Goal: Information Seeking & Learning: Learn about a topic

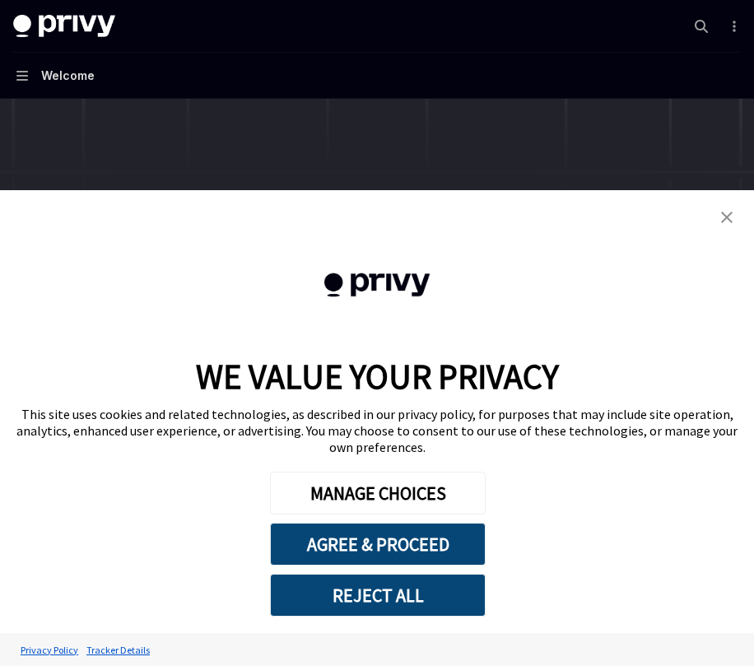
click at [392, 574] on button "REJECT ALL" at bounding box center [378, 595] width 216 height 43
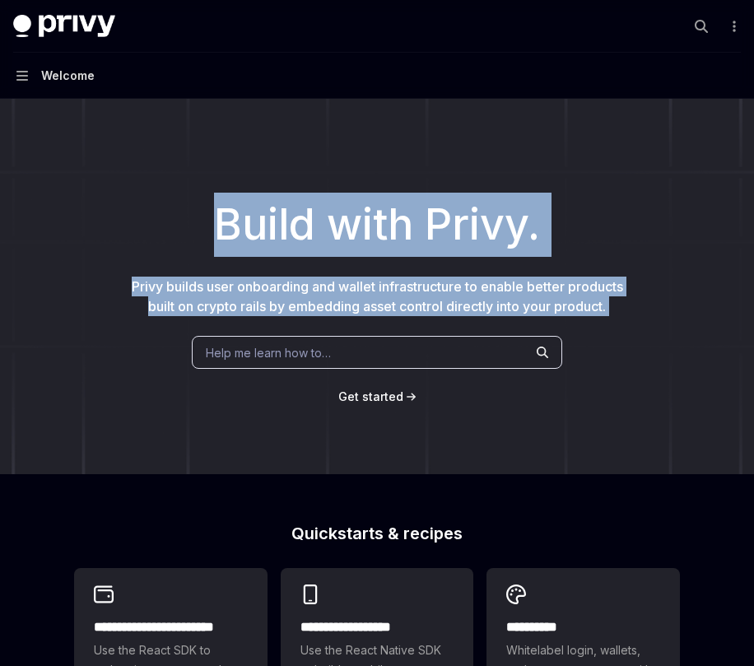
click at [239, 179] on div "Build with Privy. Privy builds user onboarding and wallet infrastructure to ena…" at bounding box center [377, 286] width 754 height 375
drag, startPoint x: 239, startPoint y: 179, endPoint x: 669, endPoint y: 306, distance: 448.7
click at [669, 306] on div "Build with Privy. Privy builds user onboarding and wallet infrastructure to ena…" at bounding box center [377, 286] width 754 height 375
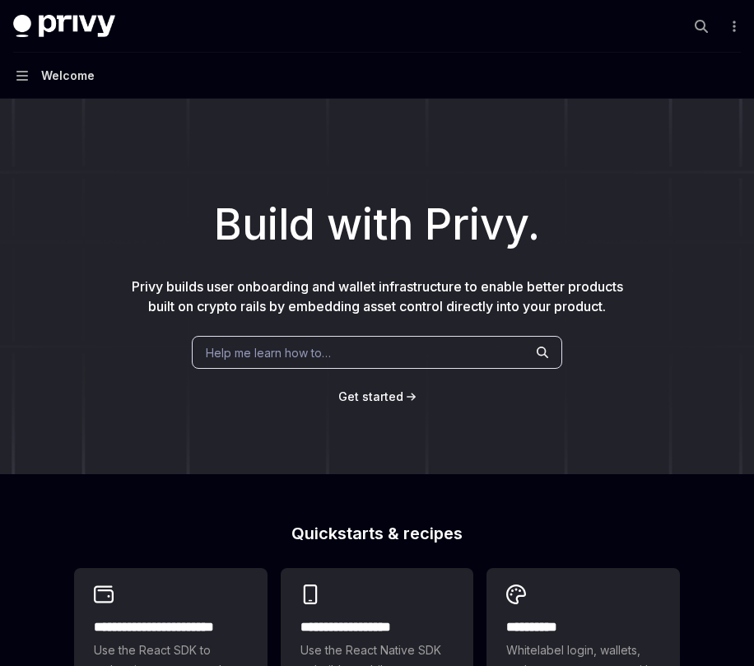
click at [669, 306] on div "Build with Privy. Privy builds user onboarding and wallet infrastructure to ena…" at bounding box center [377, 286] width 754 height 375
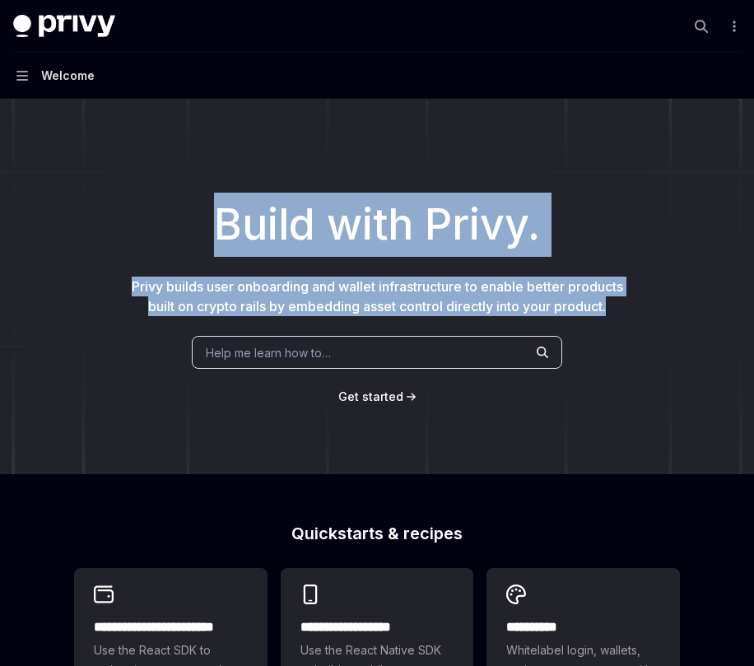
drag, startPoint x: 214, startPoint y: 234, endPoint x: 609, endPoint y: 332, distance: 407.2
click at [609, 332] on div "Build with Privy. Privy builds user onboarding and wallet infrastructure to ena…" at bounding box center [377, 286] width 754 height 375
drag, startPoint x: 673, startPoint y: 310, endPoint x: 217, endPoint y: 179, distance: 474.6
click at [217, 179] on div "Build with Privy. Privy builds user onboarding and wallet infrastructure to ena…" at bounding box center [377, 286] width 754 height 375
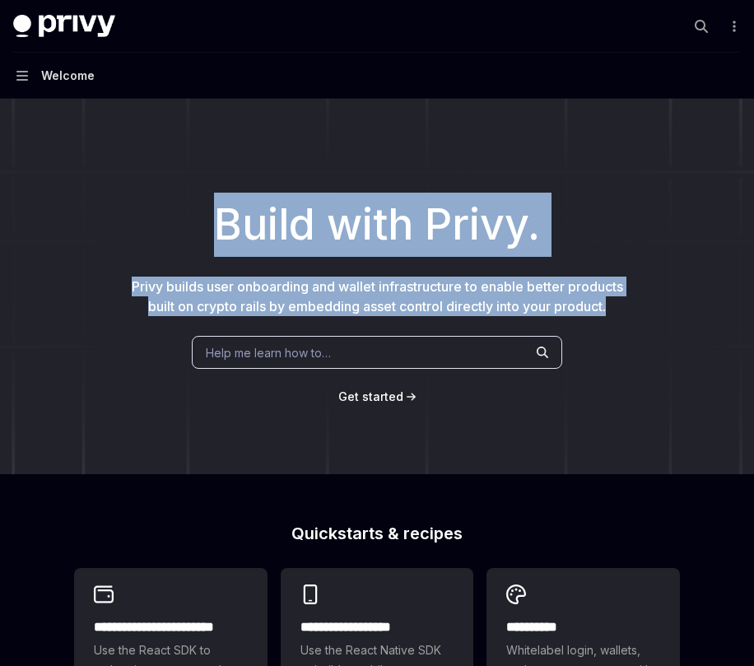
click at [217, 179] on div "Build with Privy. Privy builds user onboarding and wallet infrastructure to ena…" at bounding box center [377, 286] width 754 height 375
drag, startPoint x: 217, startPoint y: 179, endPoint x: 606, endPoint y: 317, distance: 412.3
click at [614, 338] on div "Build with Privy. Privy builds user onboarding and wallet infrastructure to ena…" at bounding box center [377, 286] width 754 height 375
click at [606, 317] on div "Build with Privy. Privy builds user onboarding and wallet infrastructure to ena…" at bounding box center [377, 286] width 754 height 375
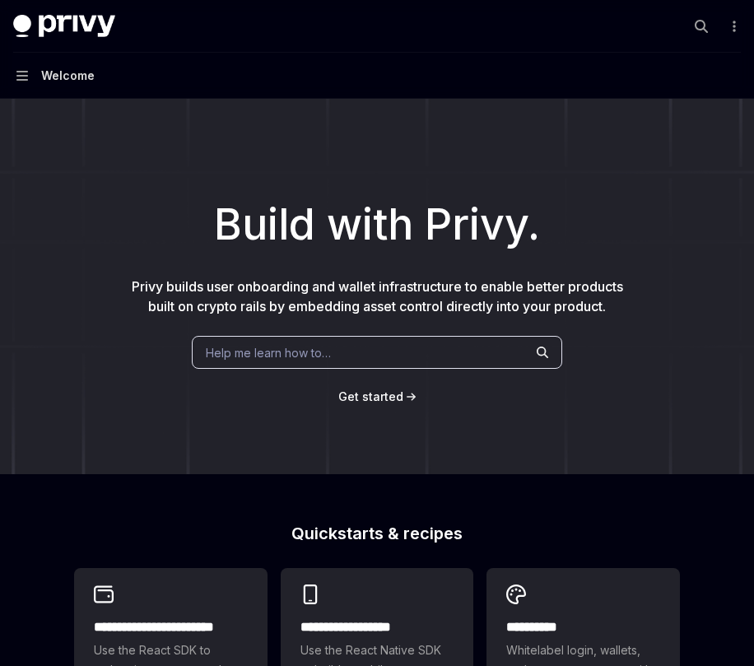
scroll to position [630, 0]
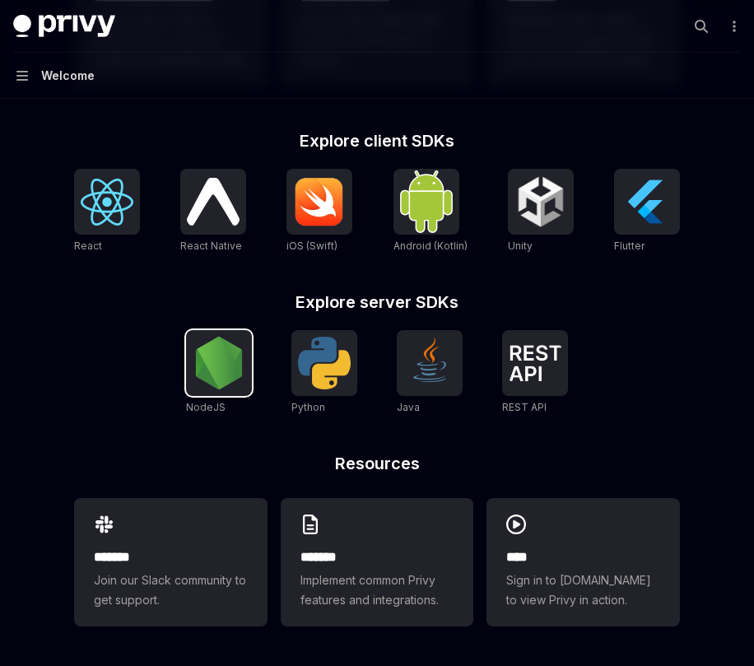
click at [215, 372] on img at bounding box center [219, 363] width 53 height 53
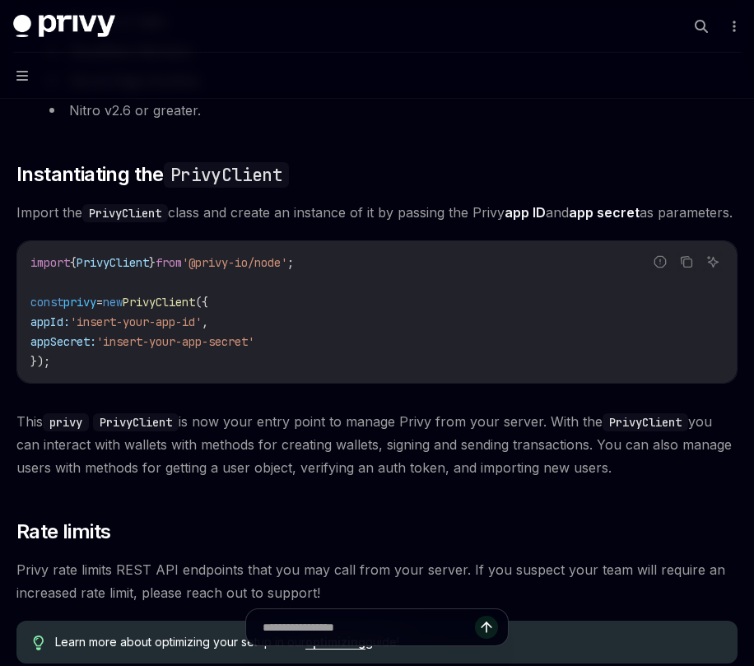
scroll to position [411, 0]
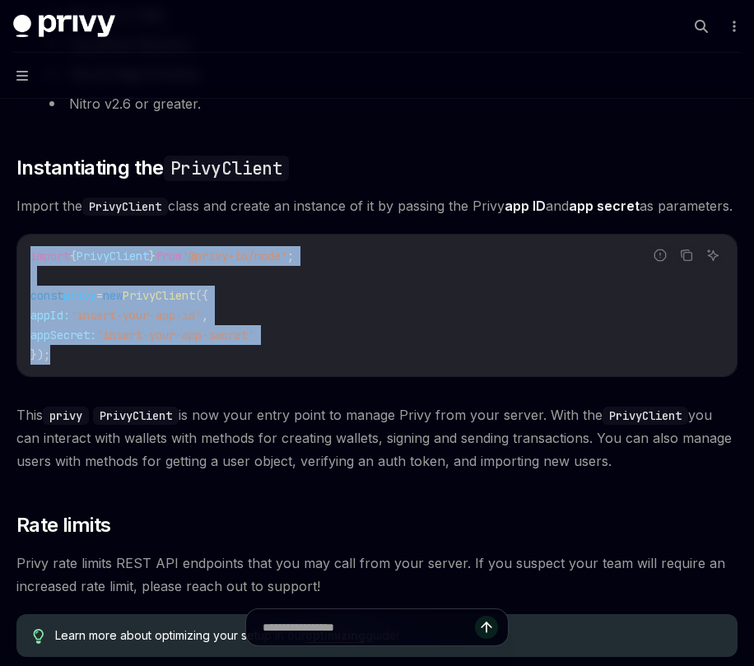
drag, startPoint x: 222, startPoint y: 392, endPoint x: 19, endPoint y: 272, distance: 236.1
click at [19, 272] on div "import { PrivyClient } from '@privy-io/node' ; const privy = new PrivyClient ({…" at bounding box center [376, 306] width 719 height 142
drag, startPoint x: 19, startPoint y: 272, endPoint x: 88, endPoint y: 376, distance: 125.3
click at [88, 376] on div "import { PrivyClient } from '@privy-io/node' ; const privy = new PrivyClient ({…" at bounding box center [376, 306] width 719 height 142
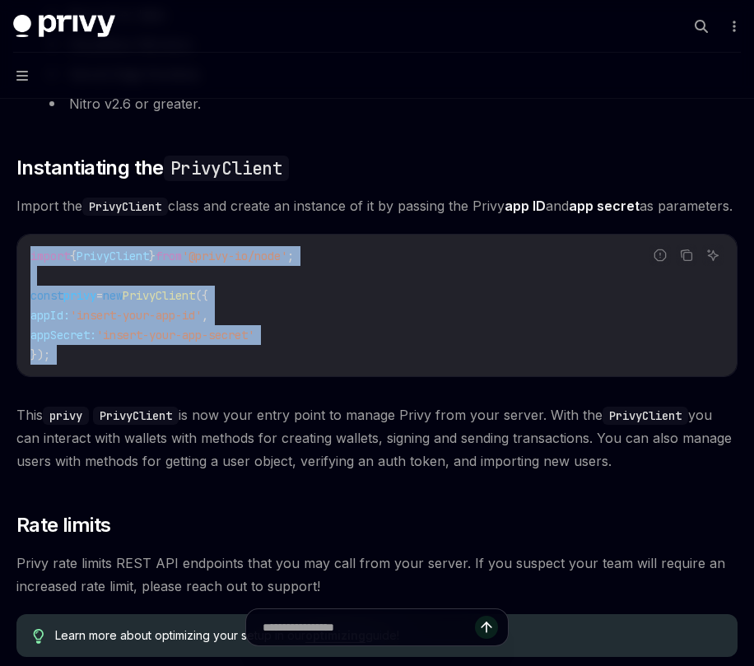
click at [88, 365] on code "import { PrivyClient } from '@privy-io/node' ; const privy = new PrivyClient ({…" at bounding box center [376, 305] width 693 height 119
drag, startPoint x: 88, startPoint y: 376, endPoint x: 23, endPoint y: 272, distance: 123.1
click at [23, 272] on div "import { PrivyClient } from '@privy-io/node' ; const privy = new PrivyClient ({…" at bounding box center [376, 306] width 719 height 142
drag, startPoint x: 23, startPoint y: 272, endPoint x: 84, endPoint y: 392, distance: 134.7
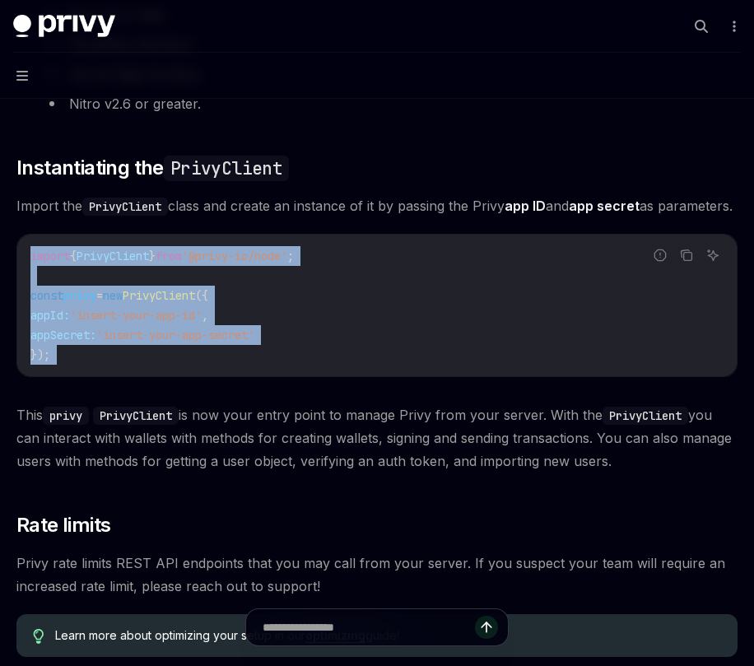
click at [84, 376] on div "import { PrivyClient } from '@privy-io/node' ; const privy = new PrivyClient ({…" at bounding box center [376, 306] width 719 height 142
drag, startPoint x: 84, startPoint y: 392, endPoint x: 22, endPoint y: 263, distance: 143.2
click at [22, 263] on div "import { PrivyClient } from '@privy-io/node' ; const privy = new PrivyClient ({…" at bounding box center [376, 306] width 719 height 142
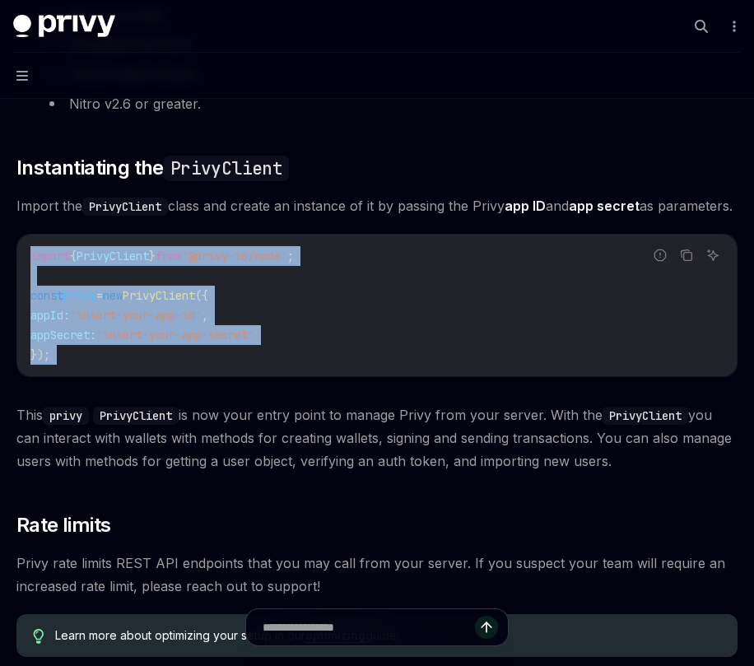
drag, startPoint x: 22, startPoint y: 263, endPoint x: 87, endPoint y: 394, distance: 146.8
click at [87, 376] on div "import { PrivyClient } from '@privy-io/node' ; const privy = new PrivyClient ({…" at bounding box center [376, 306] width 719 height 142
drag, startPoint x: 87, startPoint y: 394, endPoint x: 35, endPoint y: 273, distance: 131.9
click at [35, 273] on div "import { PrivyClient } from '@privy-io/node' ; const privy = new PrivyClient ({…" at bounding box center [376, 306] width 719 height 142
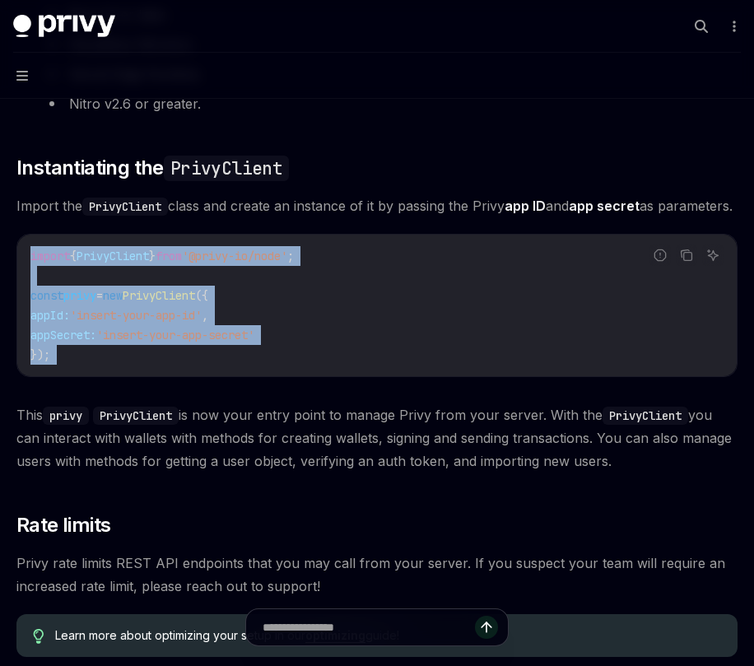
click at [35, 263] on span "import" at bounding box center [50, 256] width 40 height 15
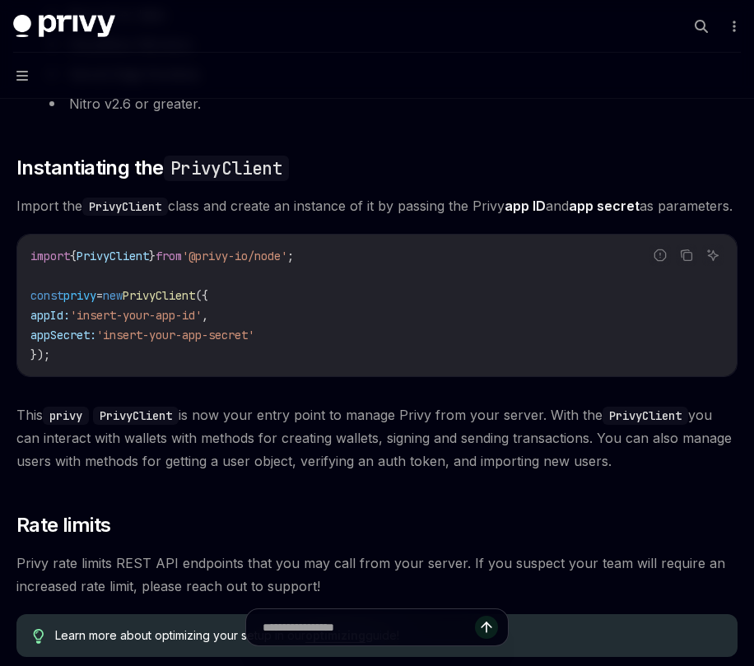
drag, startPoint x: 421, startPoint y: 238, endPoint x: 412, endPoint y: 108, distance: 130.3
click at [412, 108] on div "​ Prerequisites Before you begin: Get your Privy app ID and app secret from the…" at bounding box center [376, 229] width 721 height 854
click at [412, 108] on li "Nitro v2.6 or greater." at bounding box center [390, 103] width 695 height 23
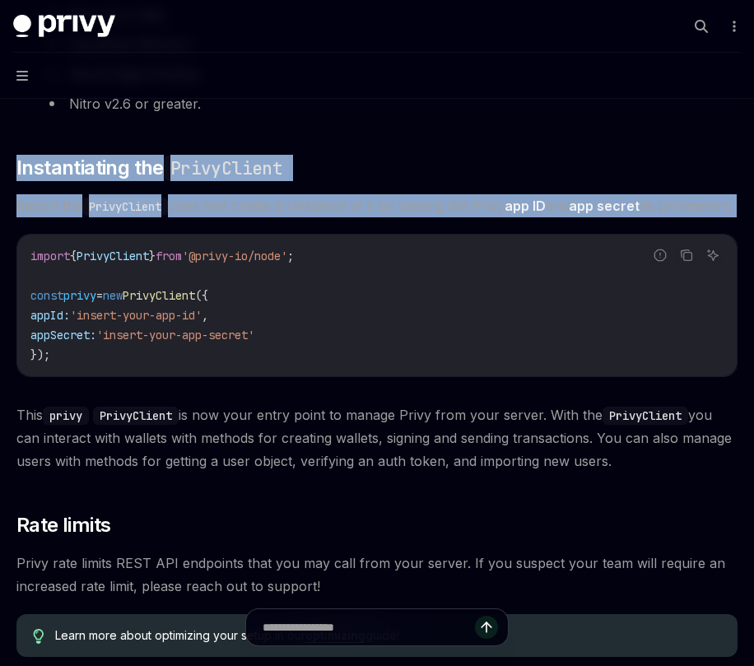
drag, startPoint x: 412, startPoint y: 108, endPoint x: 419, endPoint y: 225, distance: 117.9
click at [419, 225] on div "​ Prerequisites Before you begin: Get your Privy app ID and app secret from the…" at bounding box center [376, 229] width 721 height 854
click at [419, 217] on span "Import the PrivyClient class and create an instance of it by passing the Privy …" at bounding box center [376, 205] width 721 height 23
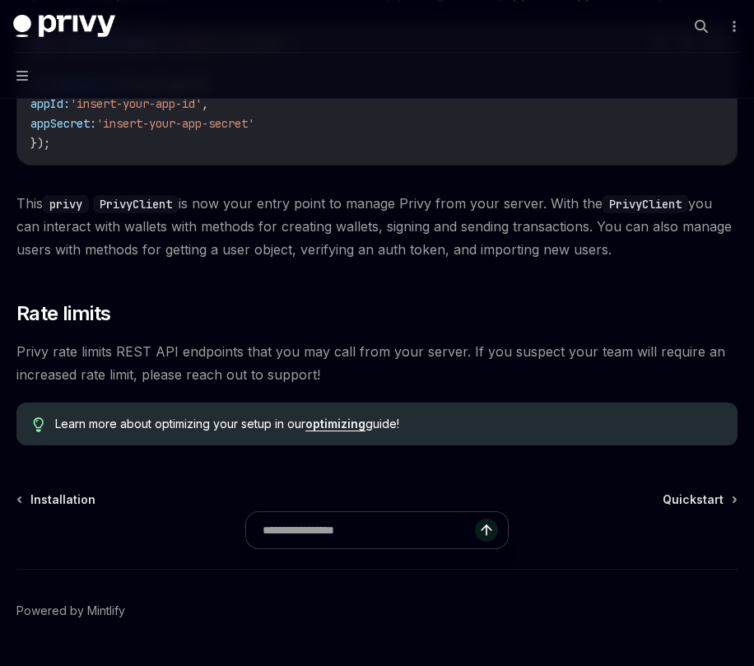
scroll to position [658, 0]
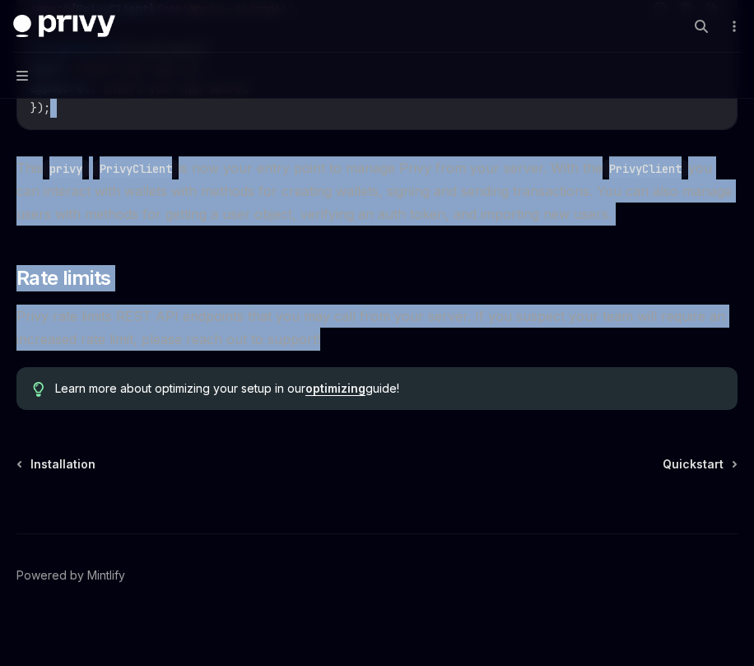
drag, startPoint x: 481, startPoint y: 365, endPoint x: 469, endPoint y: 140, distance: 225.0
click at [469, 118] on code "import { PrivyClient } from '@privy-io/node' ; const privy = new PrivyClient ({…" at bounding box center [376, 58] width 693 height 119
drag, startPoint x: 469, startPoint y: 140, endPoint x: 488, endPoint y: 356, distance: 217.3
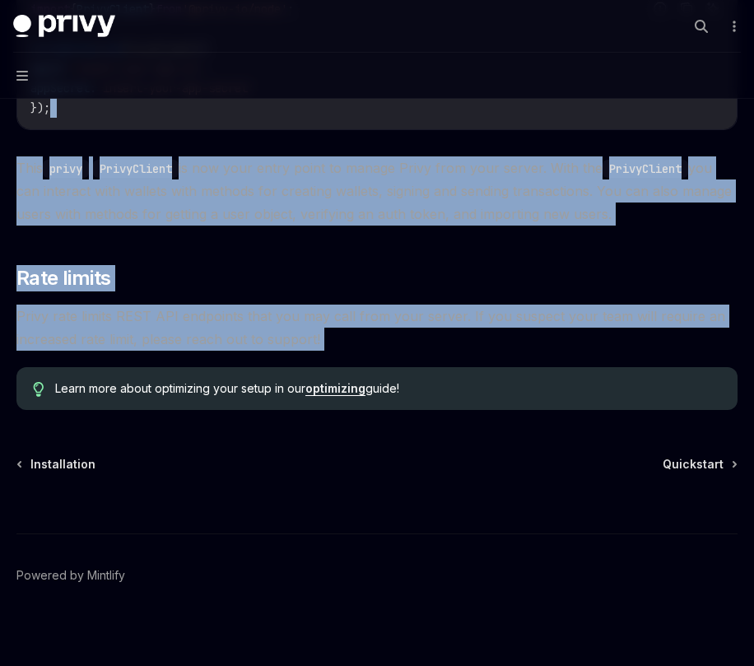
click at [488, 351] on span "Privy rate limits REST API endpoints that you may call from your server. If you…" at bounding box center [376, 327] width 721 height 46
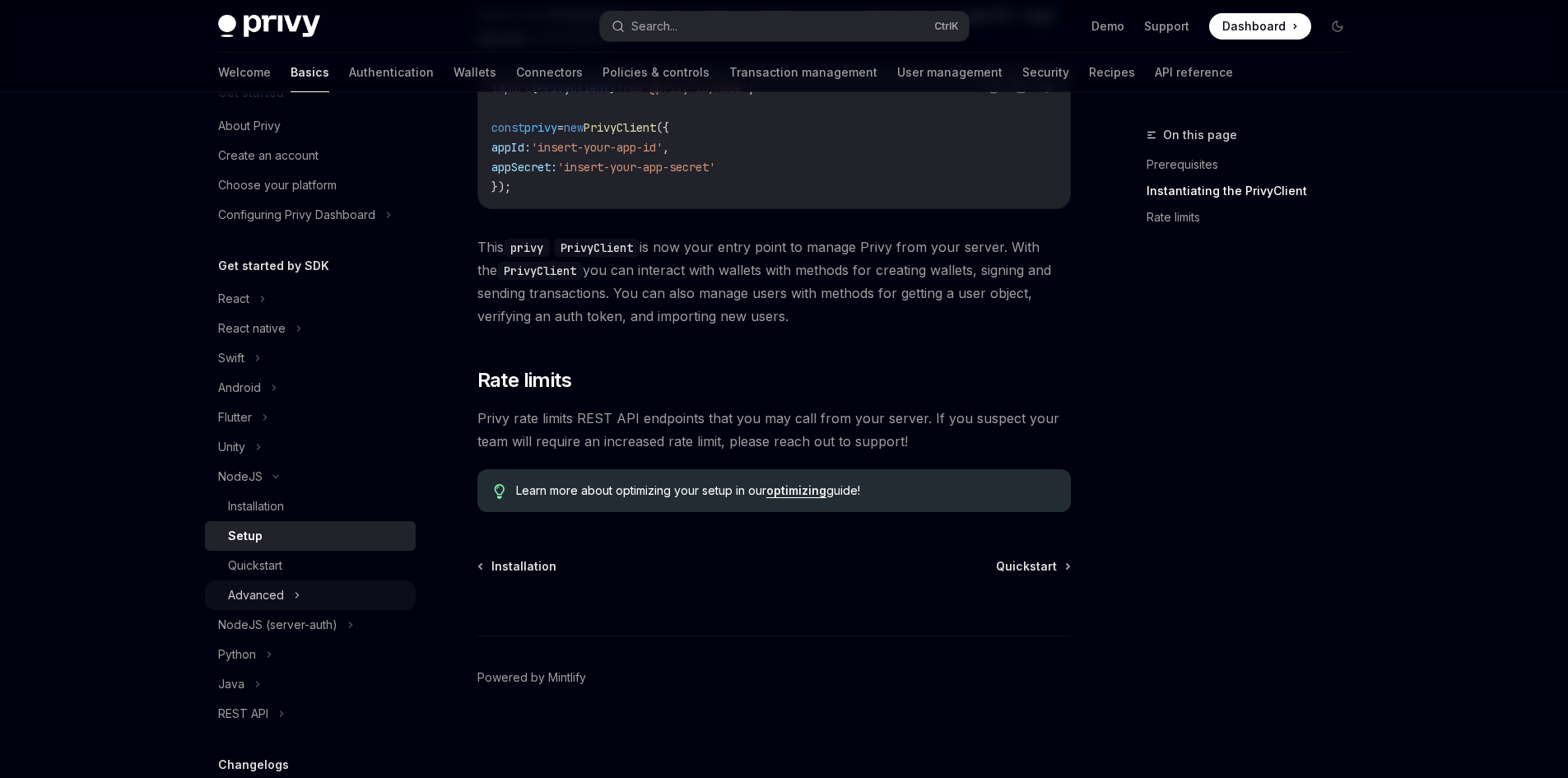
scroll to position [82, 0]
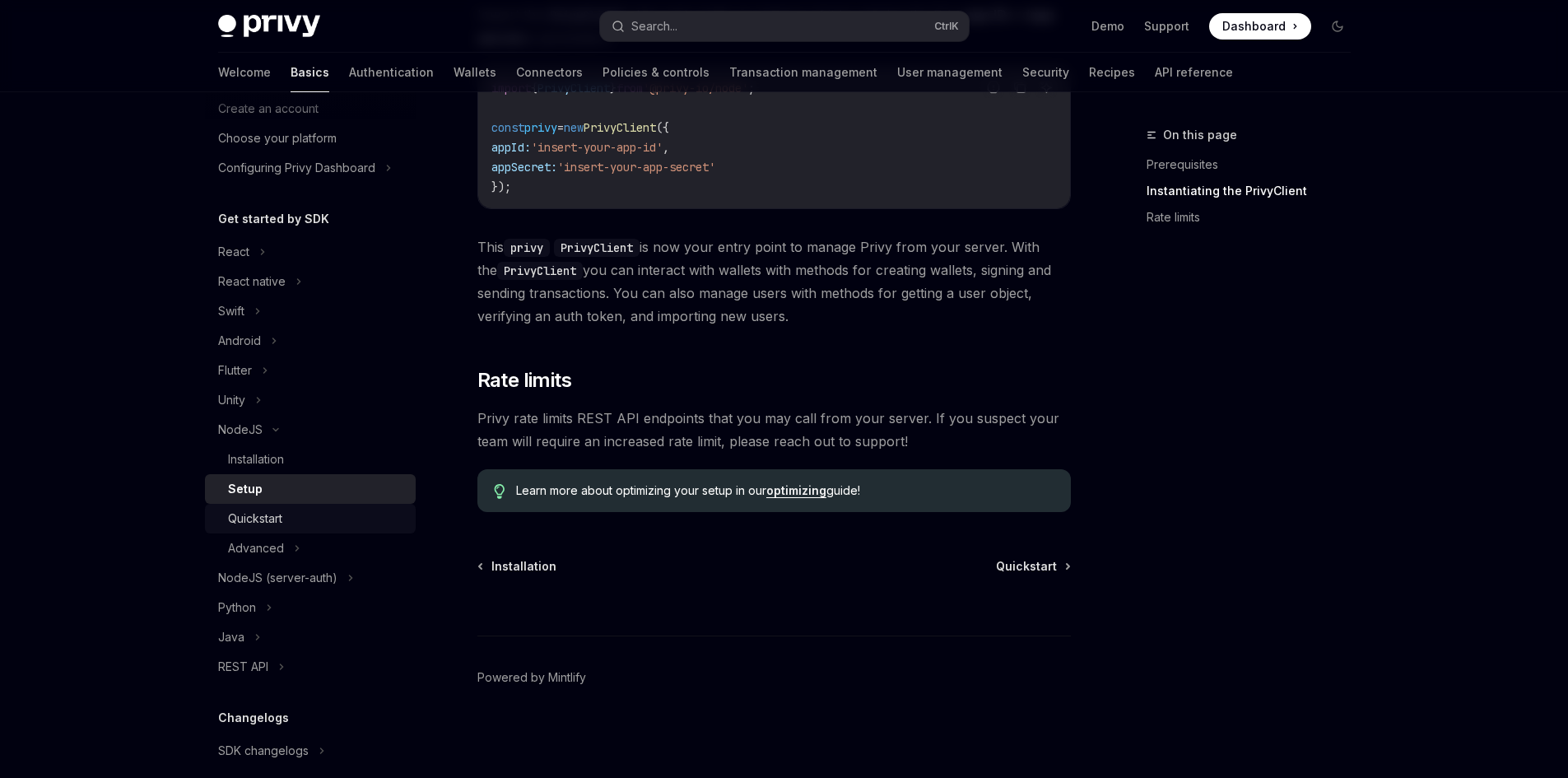
click at [312, 514] on div "Quickstart" at bounding box center [317, 519] width 178 height 20
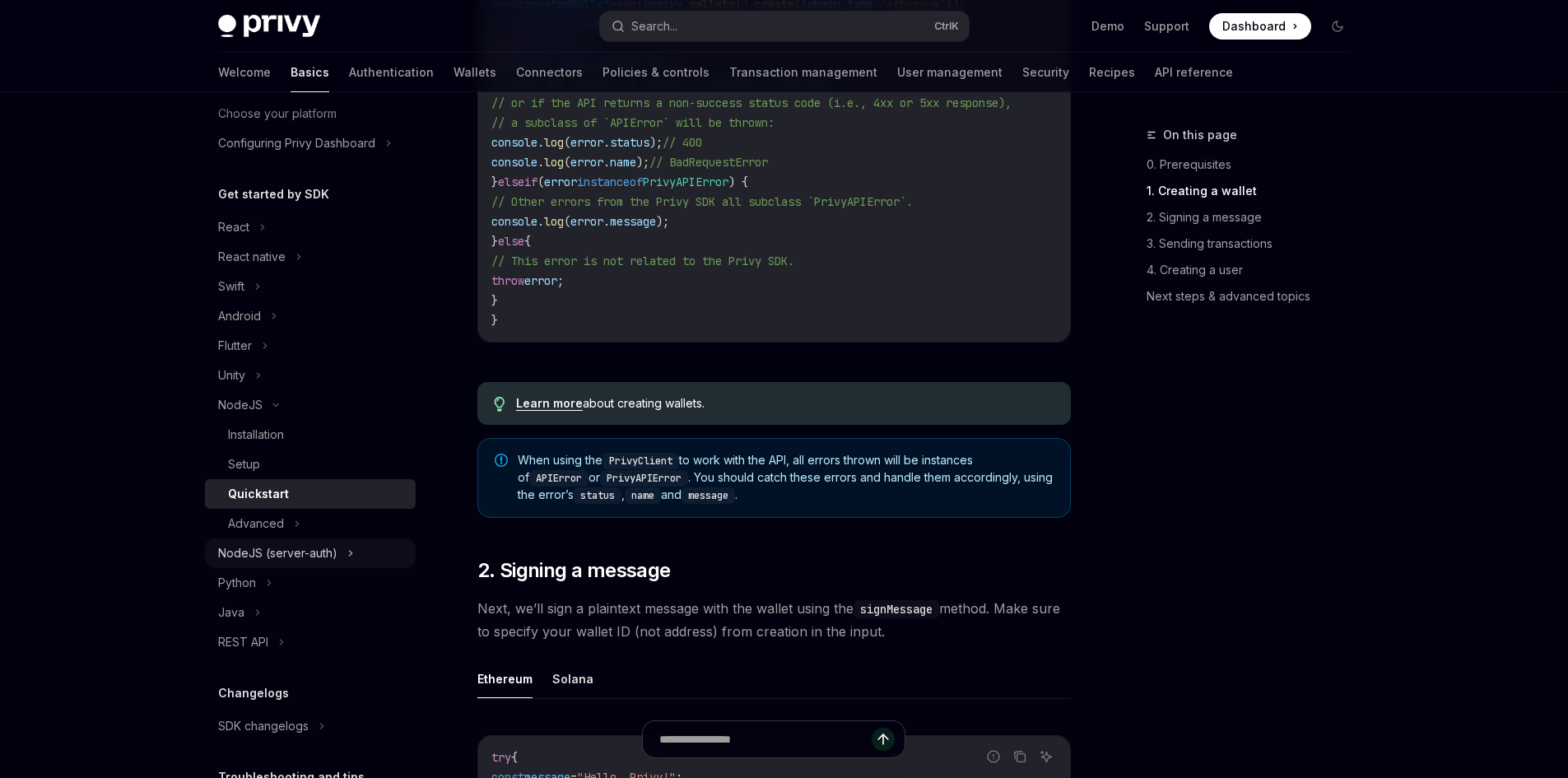
scroll to position [164, 0]
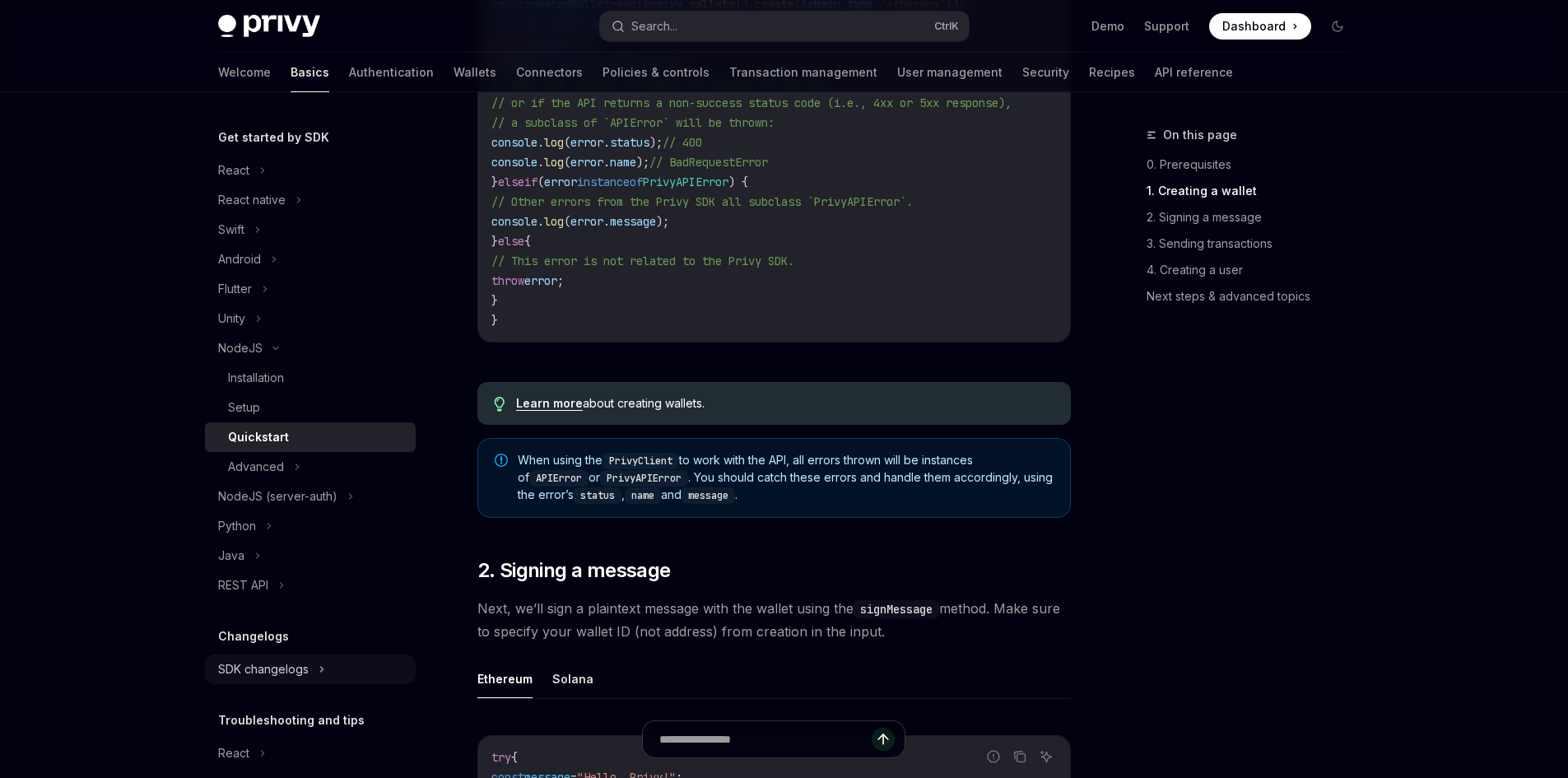
click at [315, 665] on div "SDK changelogs" at bounding box center [310, 669] width 211 height 30
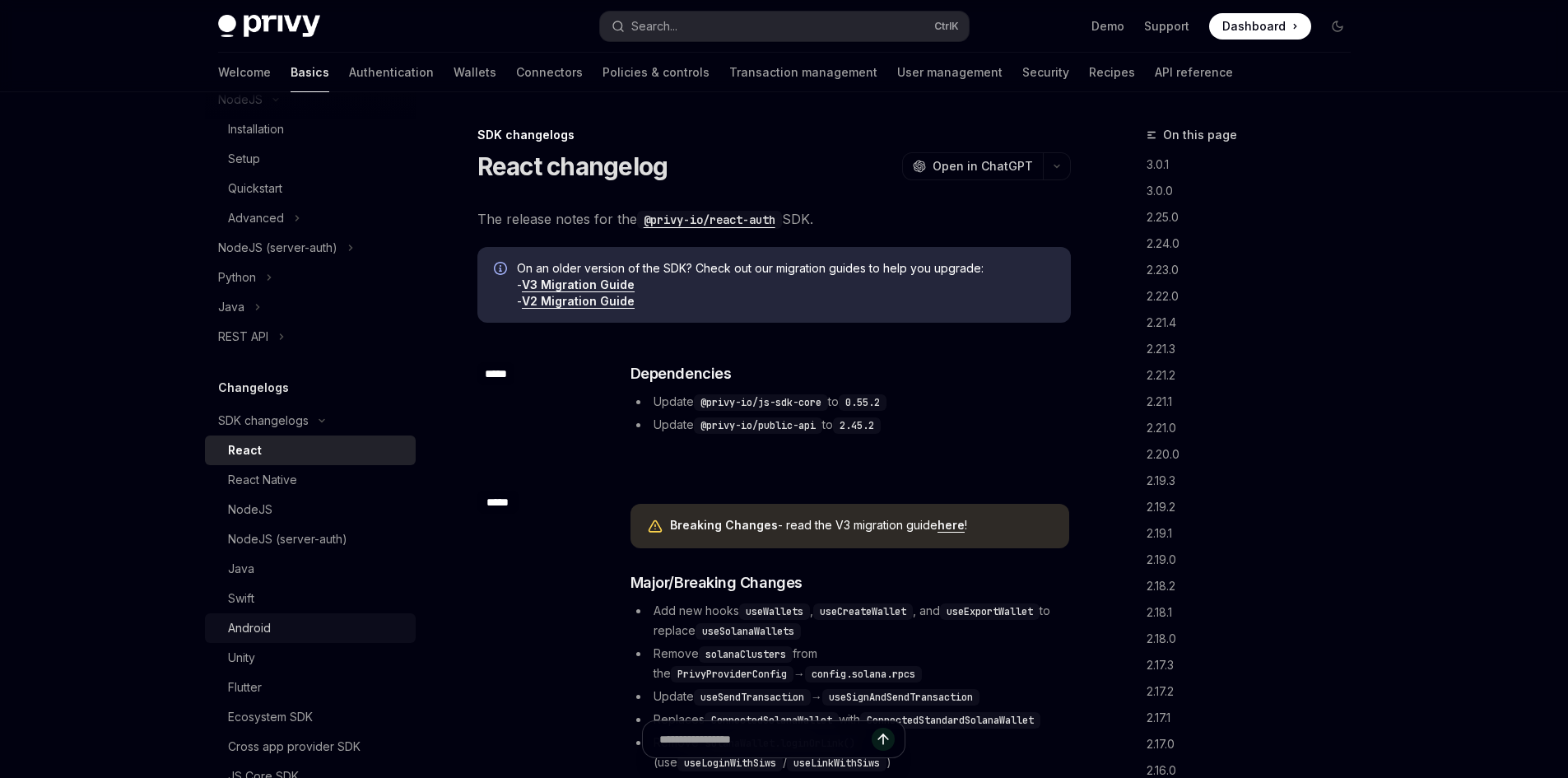
scroll to position [631, 0]
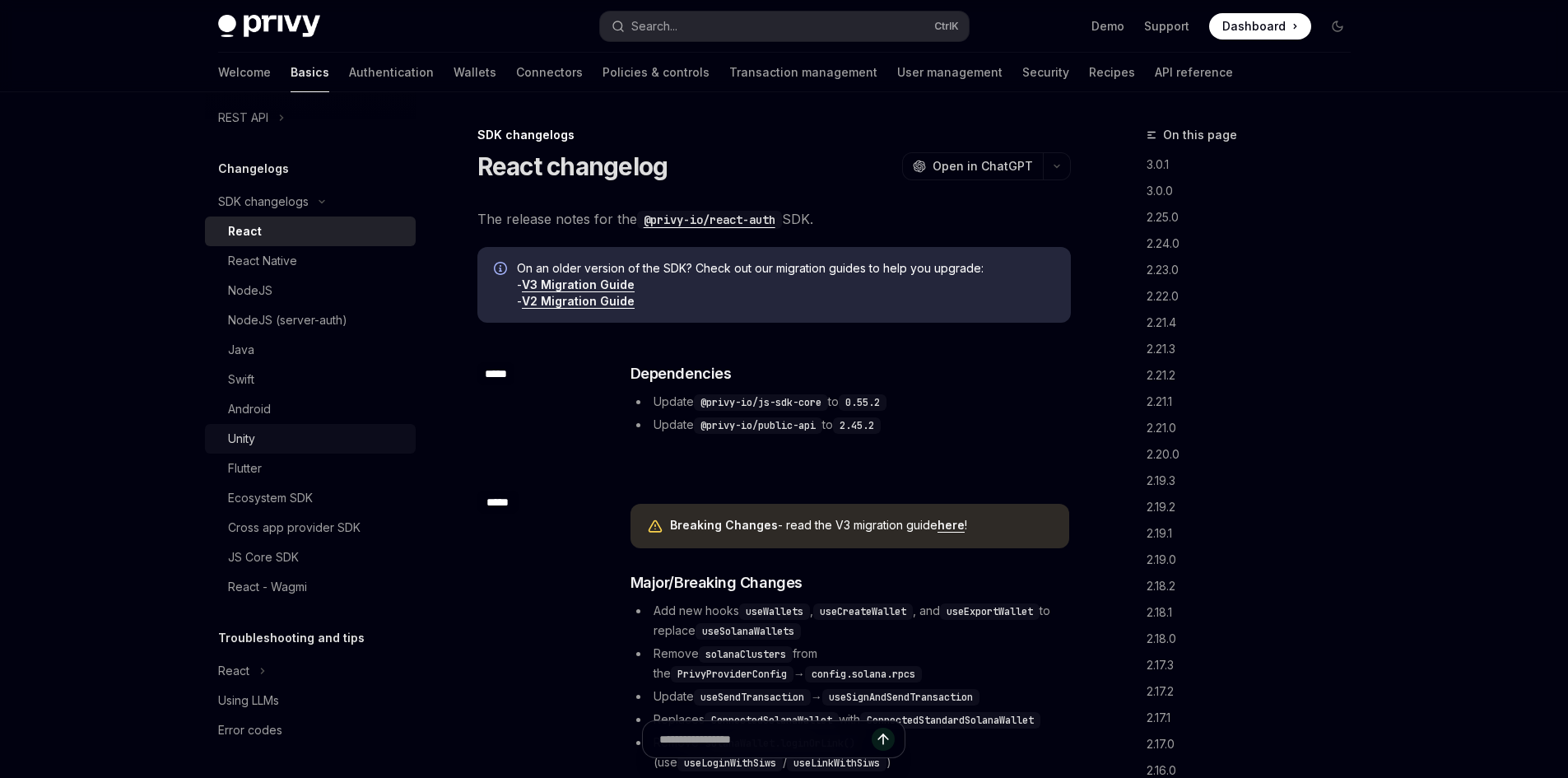
click at [304, 428] on link "Unity" at bounding box center [310, 439] width 211 height 30
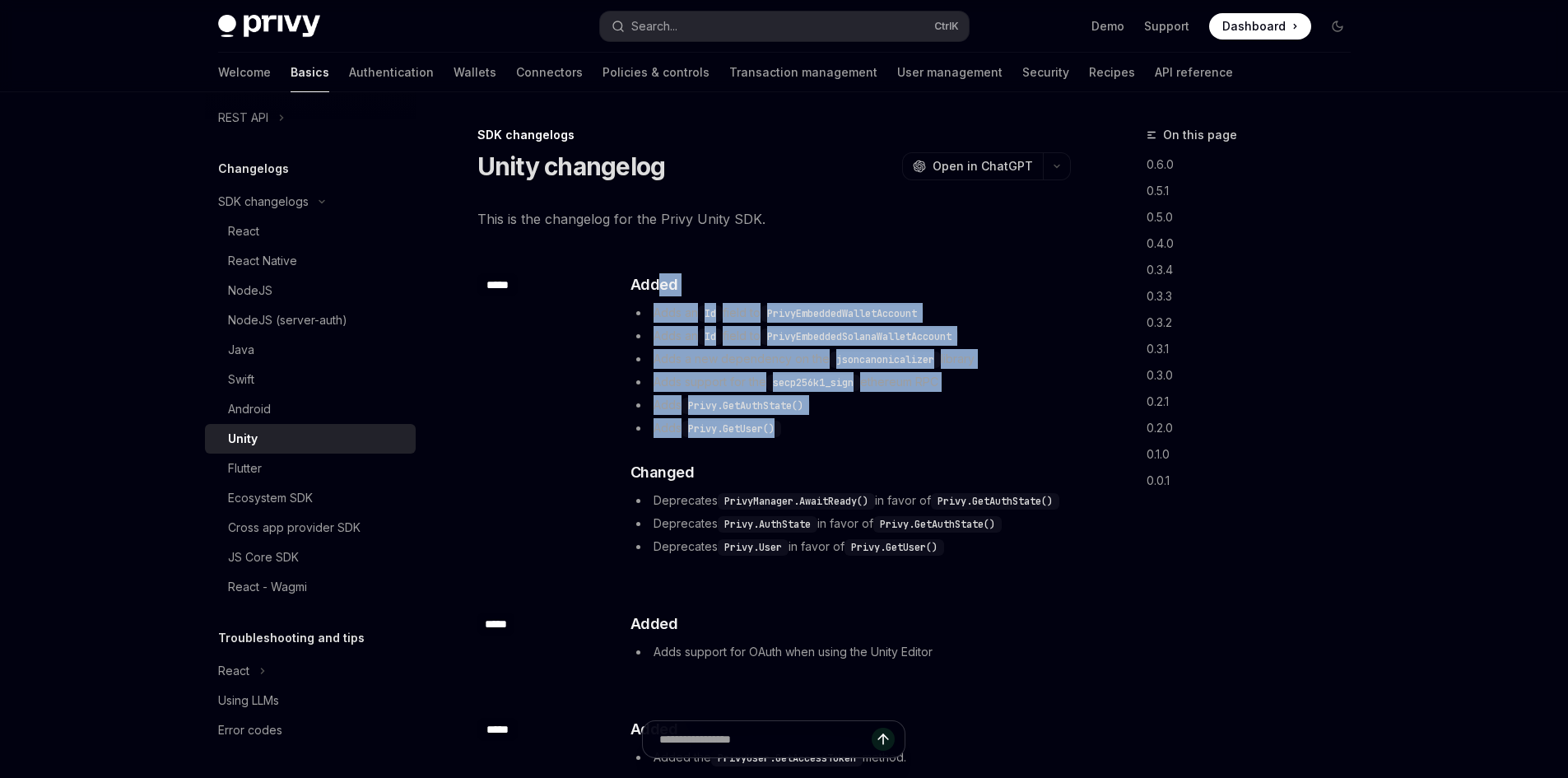
drag, startPoint x: 656, startPoint y: 297, endPoint x: 904, endPoint y: 430, distance: 280.9
click at [753, 430] on div "​ Added Adds an Id field to PrivyEmbeddedWalletAccount Adds an Id field to Priv…" at bounding box center [849, 414] width 439 height 283
click at [753, 430] on li "Adds Privy.GetUser()" at bounding box center [849, 428] width 439 height 20
drag, startPoint x: 916, startPoint y: 435, endPoint x: 814, endPoint y: 220, distance: 237.8
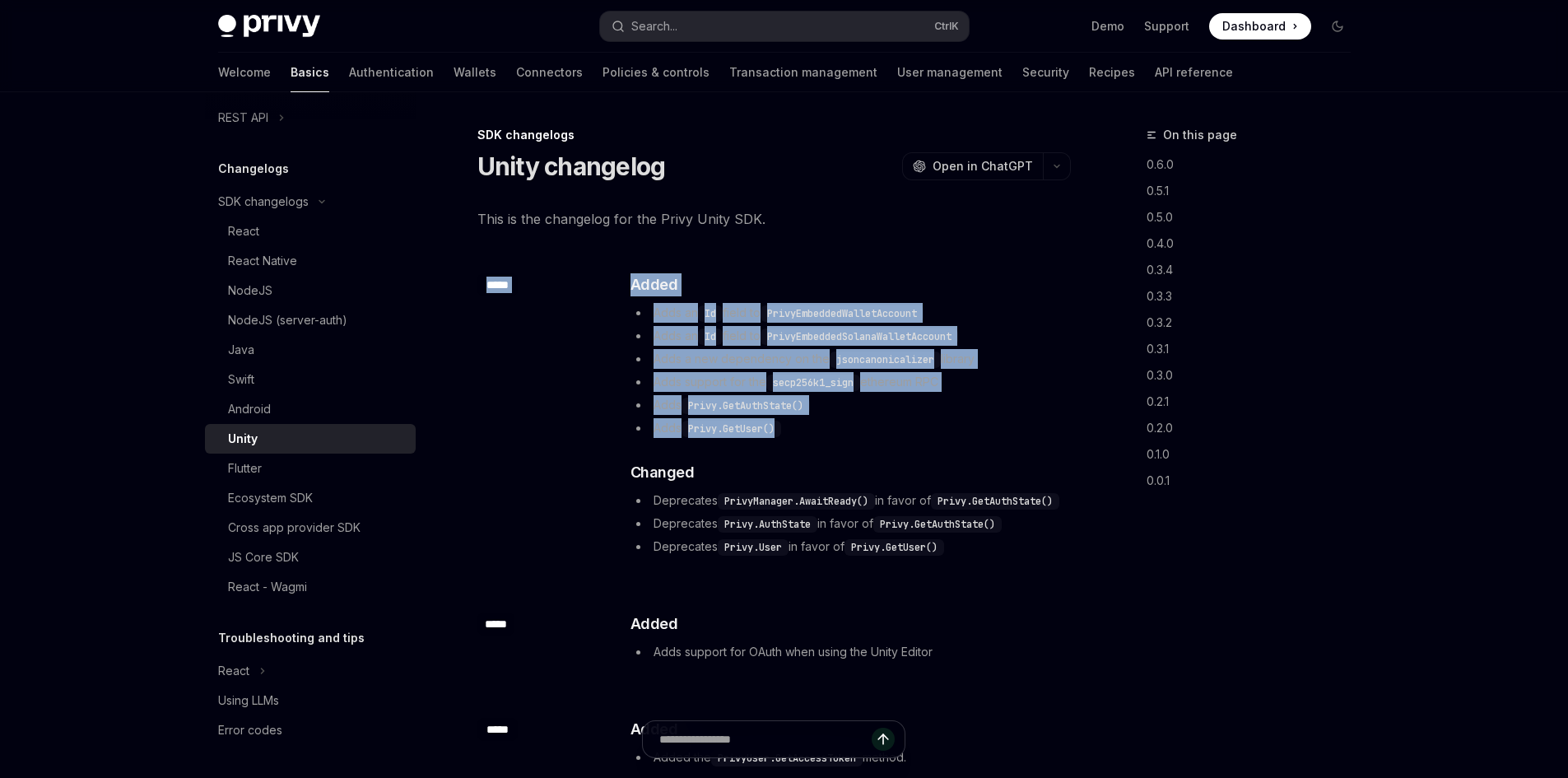
click at [753, 220] on span "This is the changelog for the Privy Unity SDK." at bounding box center [773, 218] width 593 height 23
drag, startPoint x: 794, startPoint y: 211, endPoint x: 882, endPoint y: 422, distance: 228.3
click at [753, 422] on li "Adds Privy.GetUser()" at bounding box center [849, 428] width 439 height 20
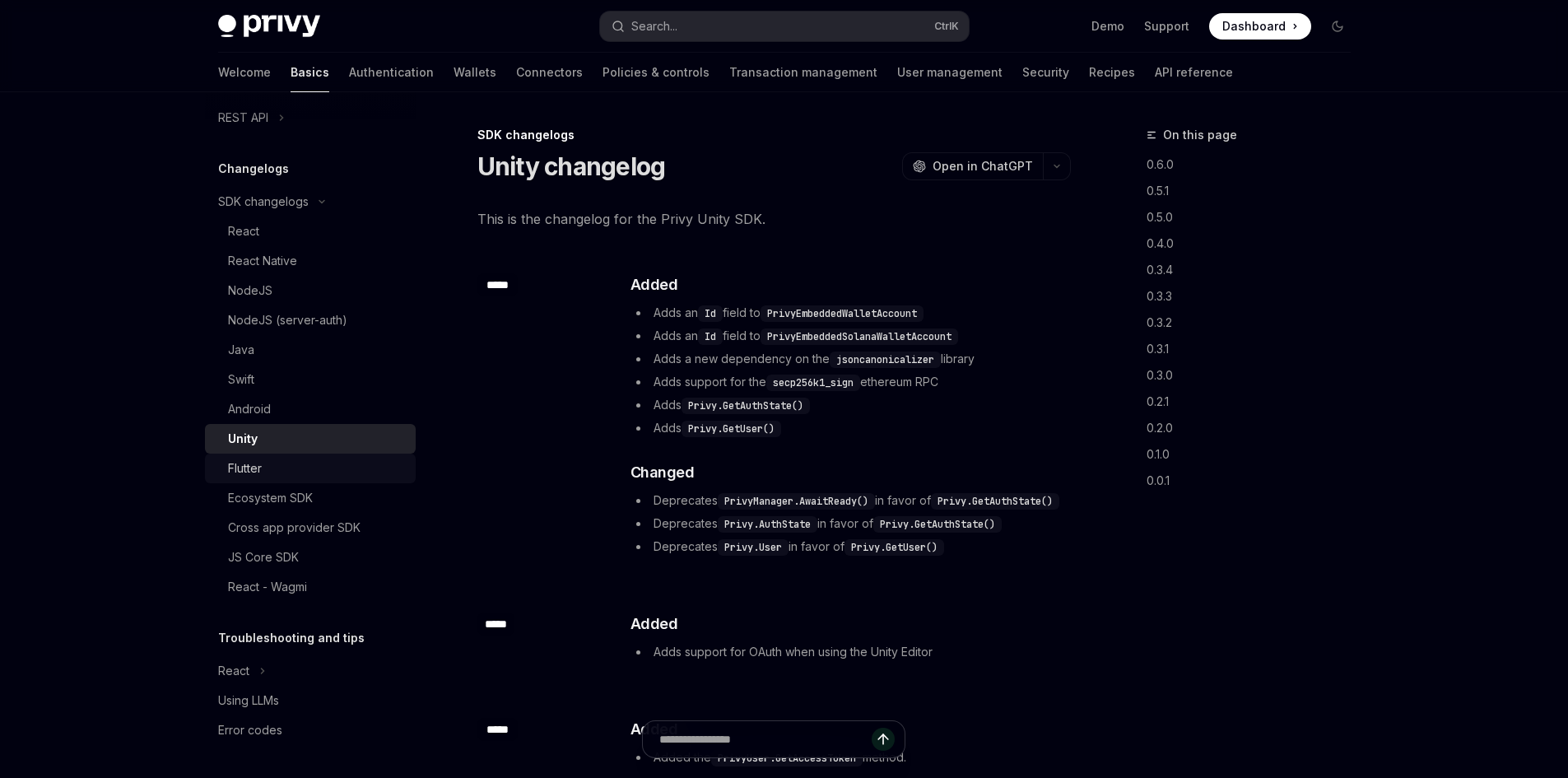
click at [268, 460] on div "Flutter" at bounding box center [317, 468] width 178 height 20
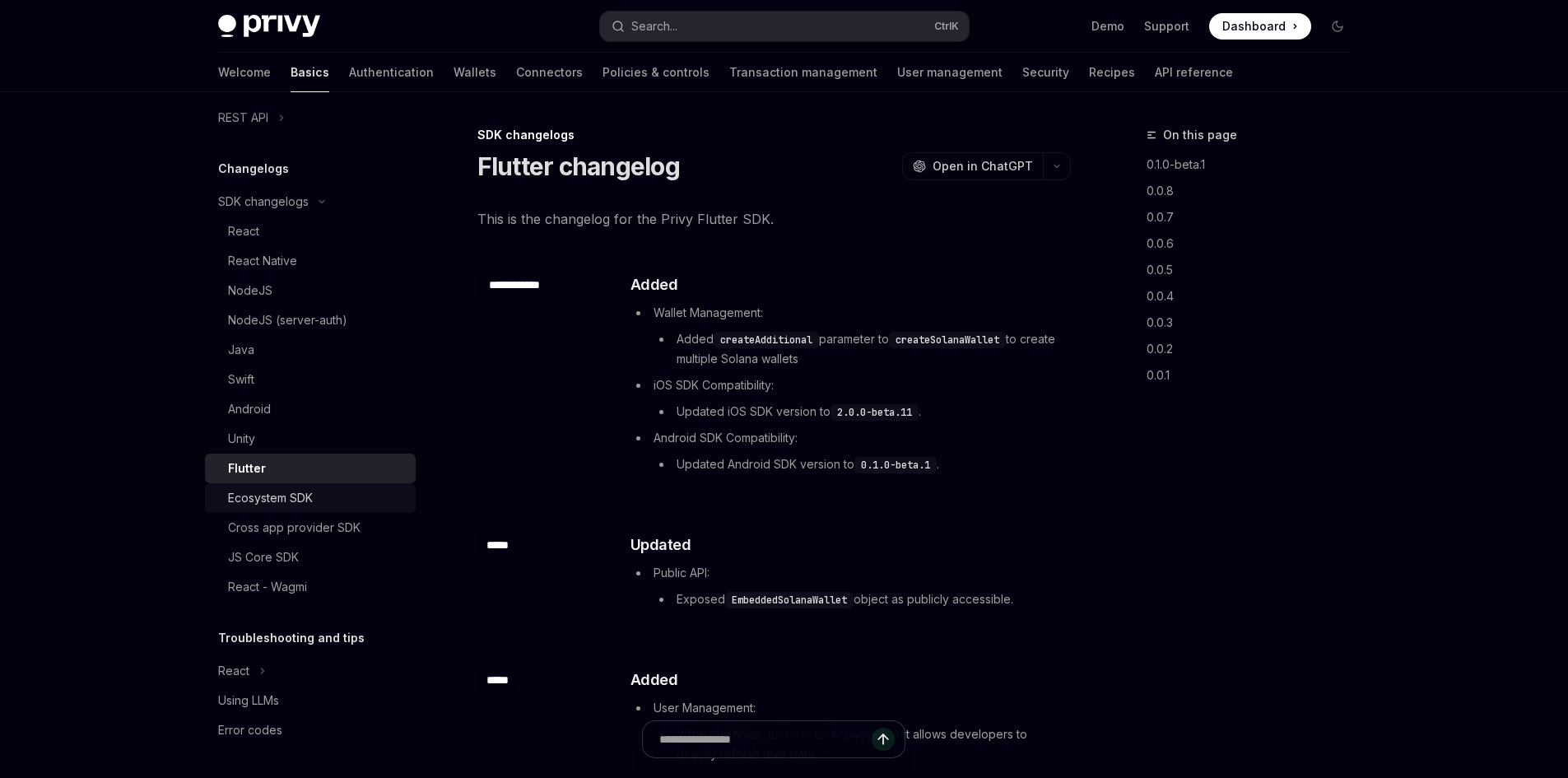
click at [318, 499] on div "Ecosystem SDK" at bounding box center [317, 498] width 178 height 20
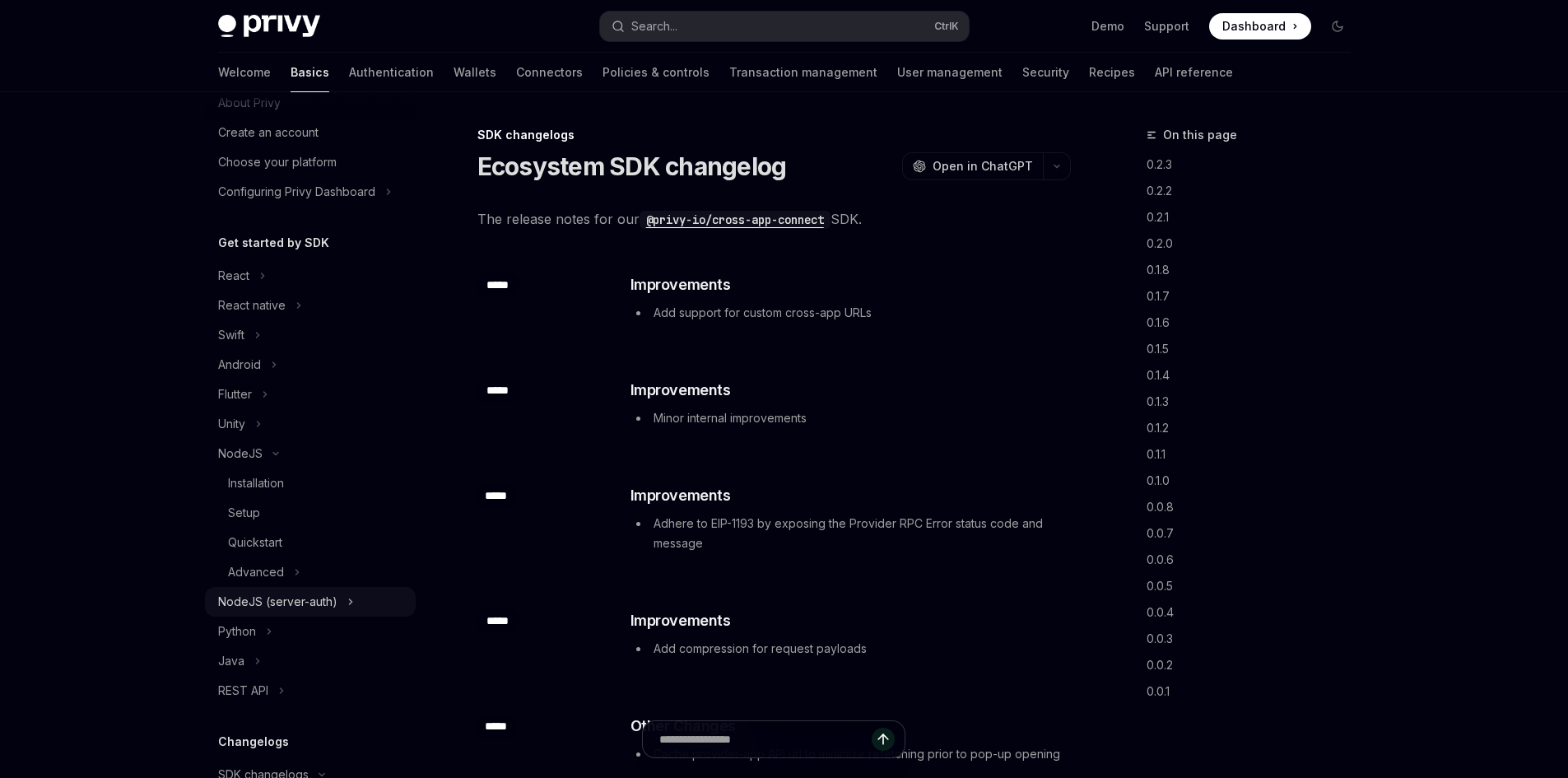
scroll to position [55, 0]
click at [291, 501] on link "Setup" at bounding box center [310, 516] width 211 height 30
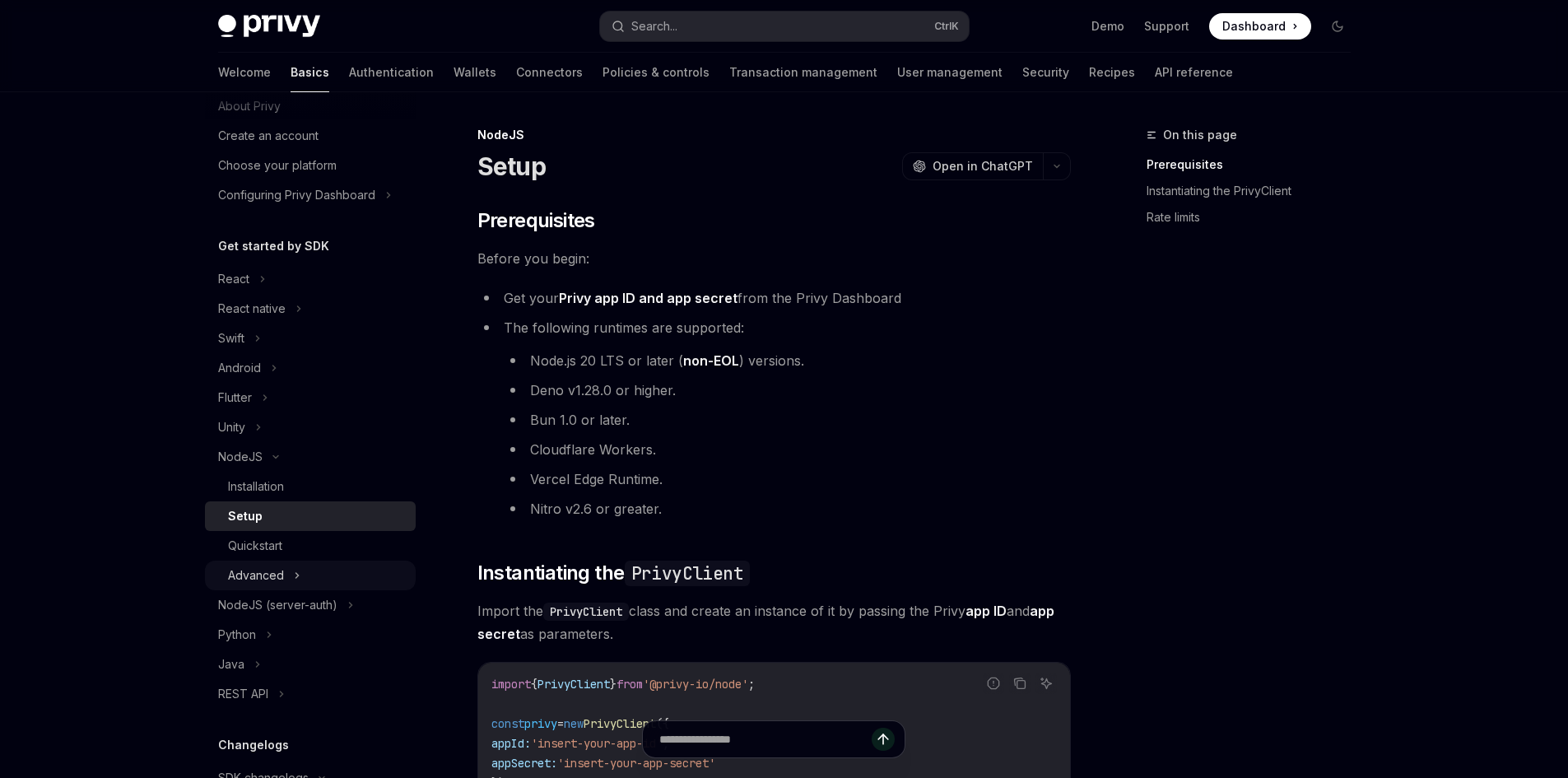
click at [286, 583] on div "Advanced" at bounding box center [310, 575] width 211 height 30
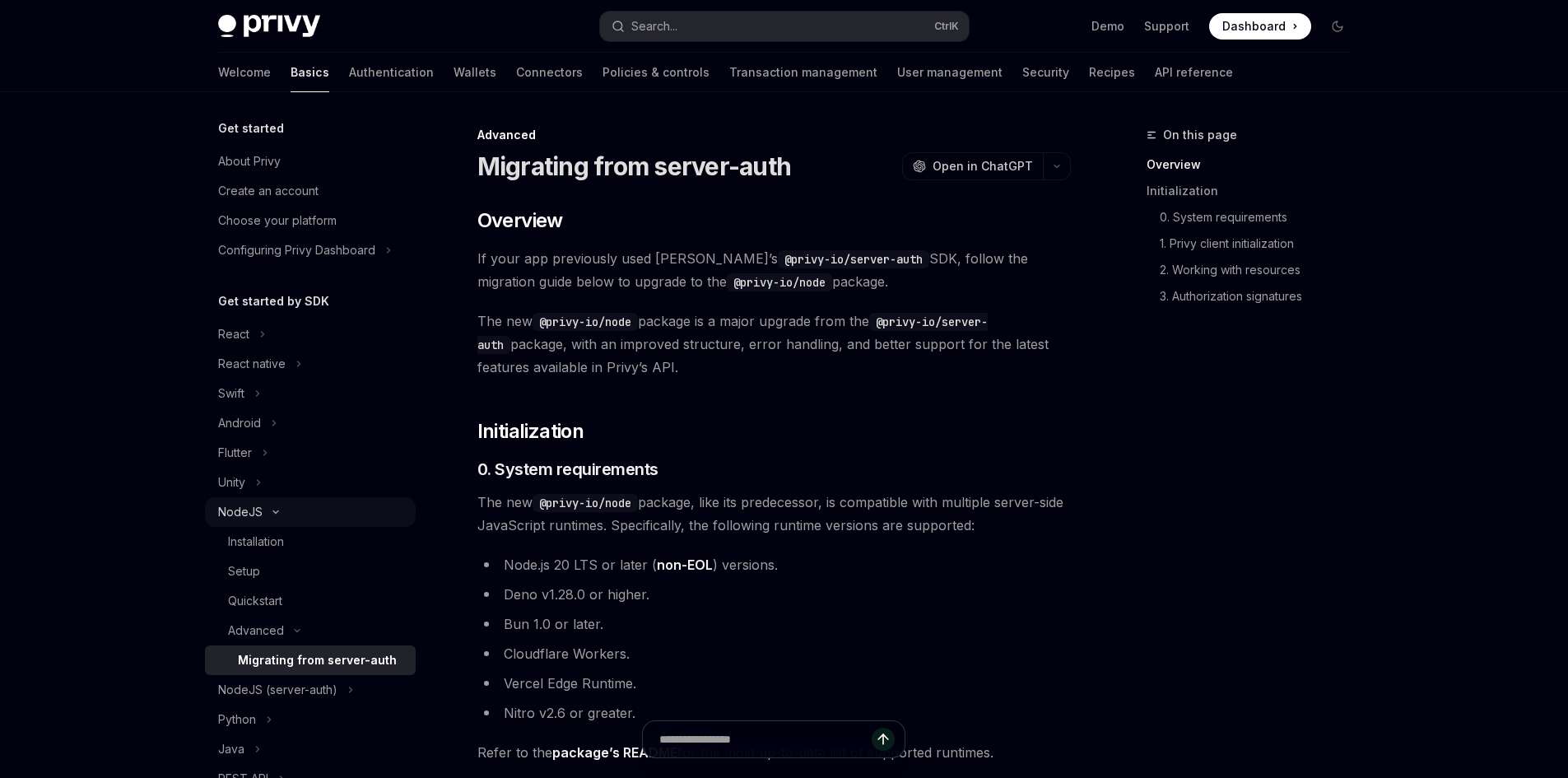
click at [293, 518] on div "NodeJS" at bounding box center [310, 512] width 211 height 30
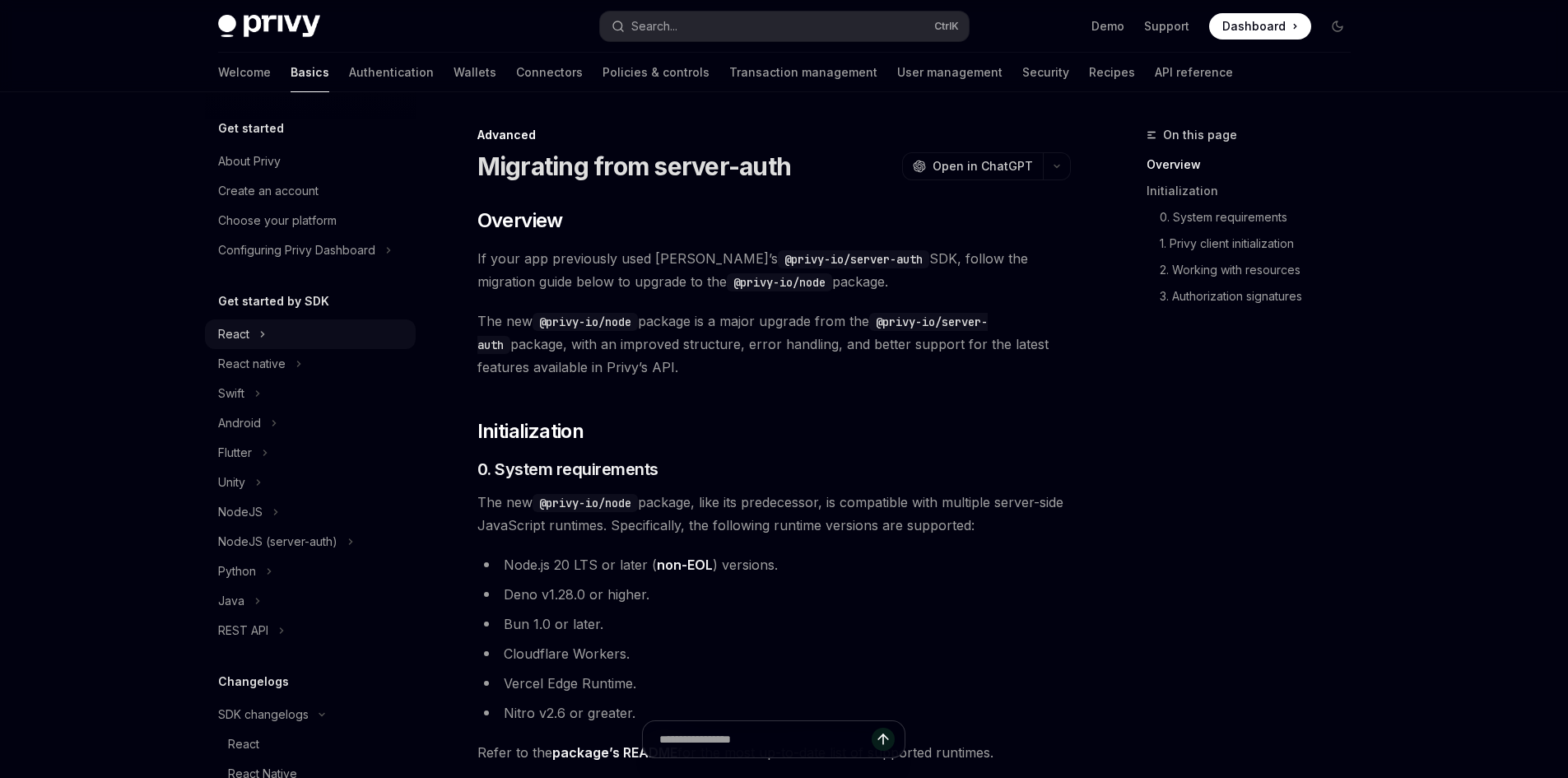
click at [299, 330] on div "React" at bounding box center [310, 334] width 211 height 30
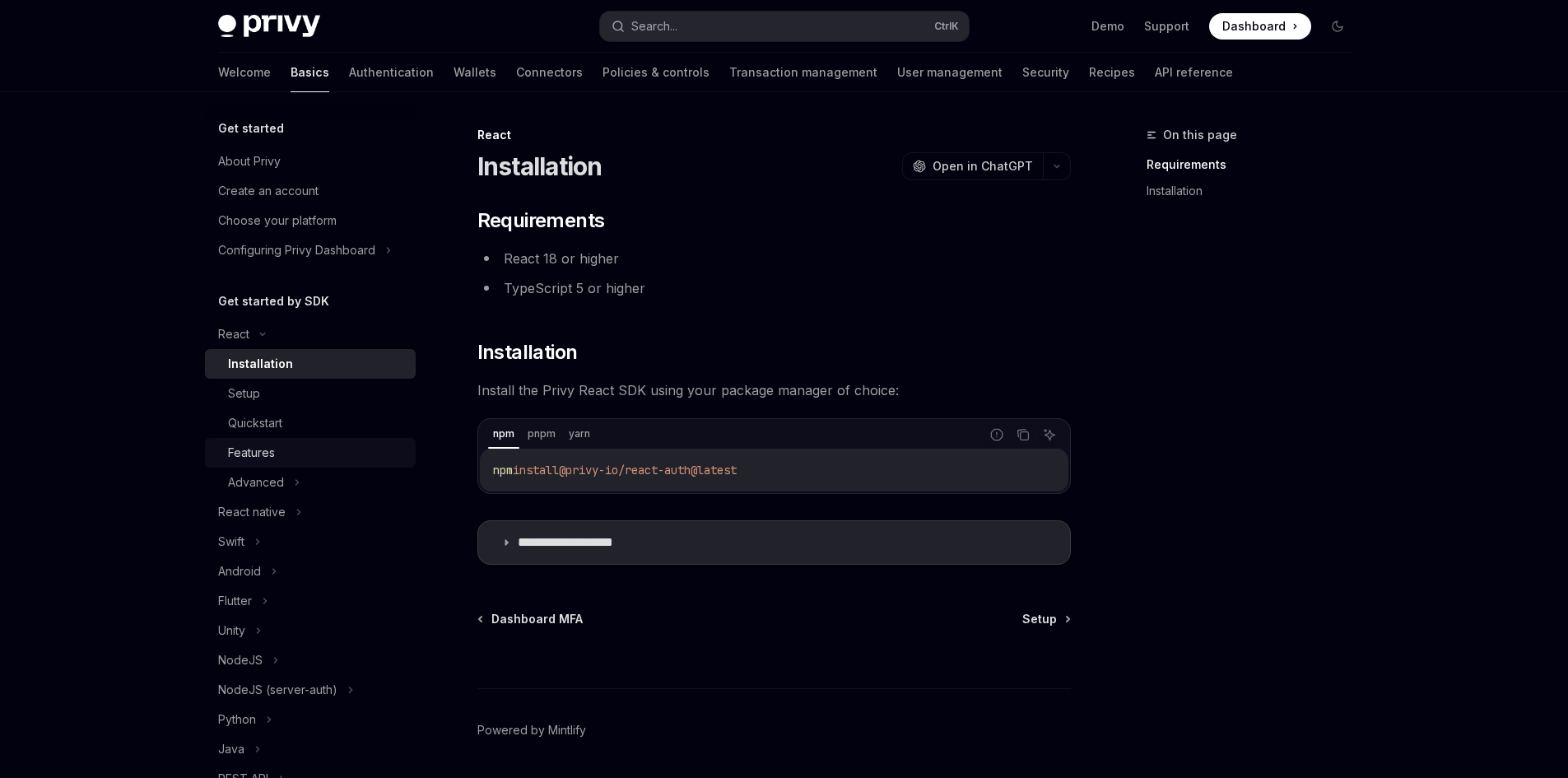
click at [304, 456] on div "Features" at bounding box center [317, 453] width 178 height 20
type textarea "*"
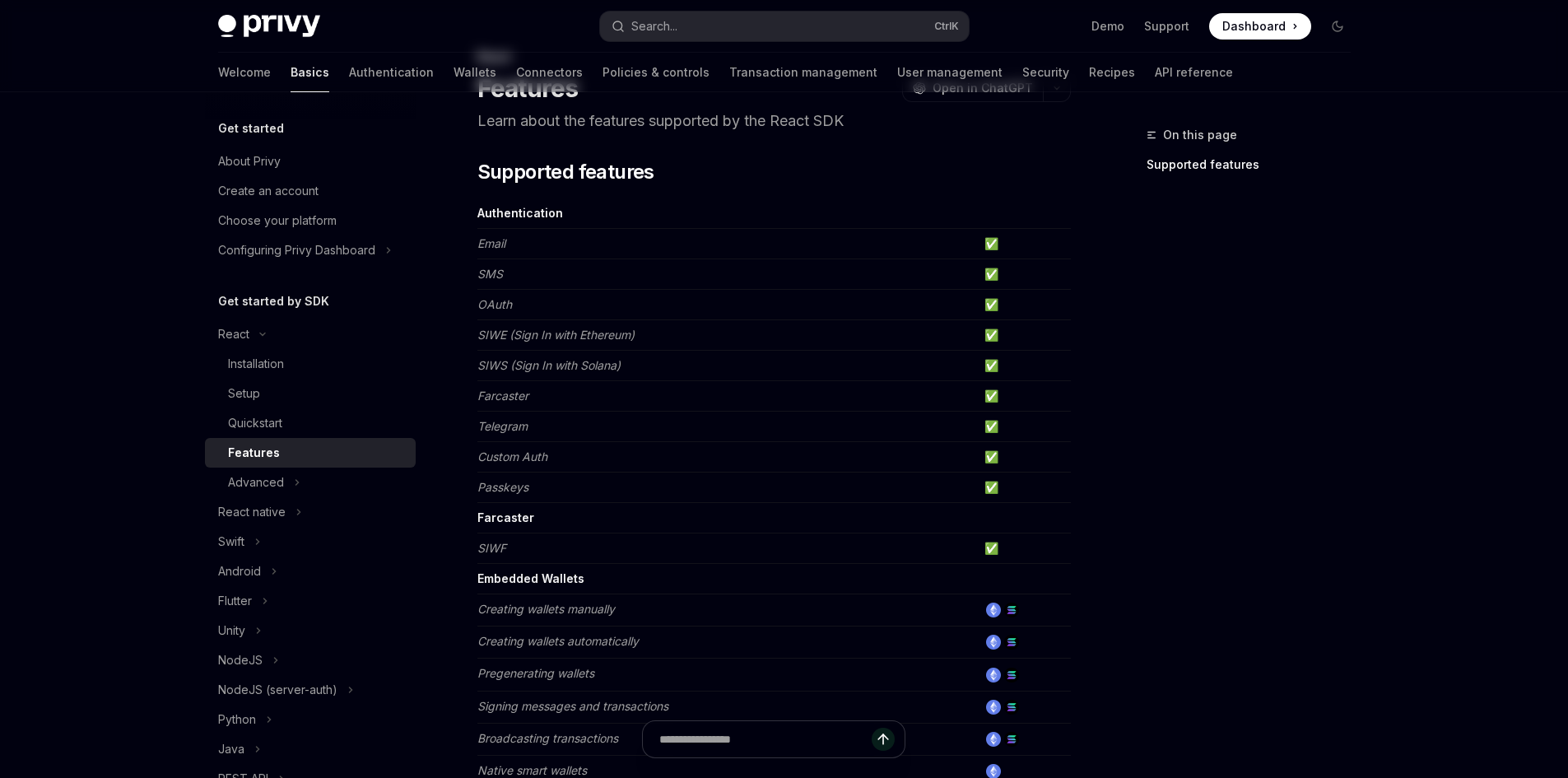
scroll to position [82, 0]
click at [509, 417] on em "Telegram" at bounding box center [502, 422] width 50 height 14
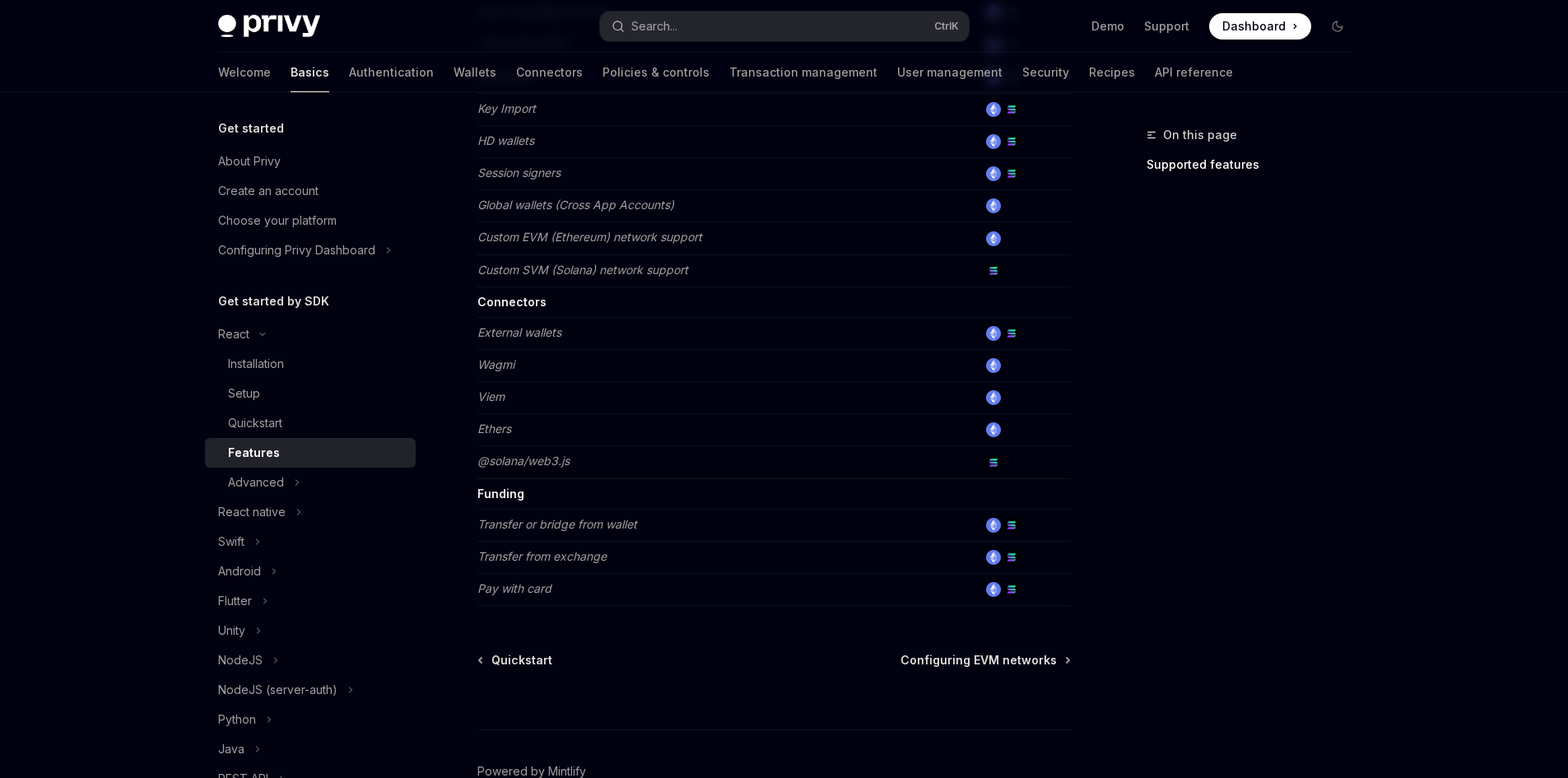
scroll to position [905, 0]
drag, startPoint x: 515, startPoint y: 571, endPoint x: 526, endPoint y: 574, distance: 11.2
click at [519, 575] on td "Pay with card" at bounding box center [727, 585] width 500 height 32
click at [753, 585] on img at bounding box center [1011, 585] width 15 height 15
click at [753, 587] on td at bounding box center [1024, 585] width 93 height 32
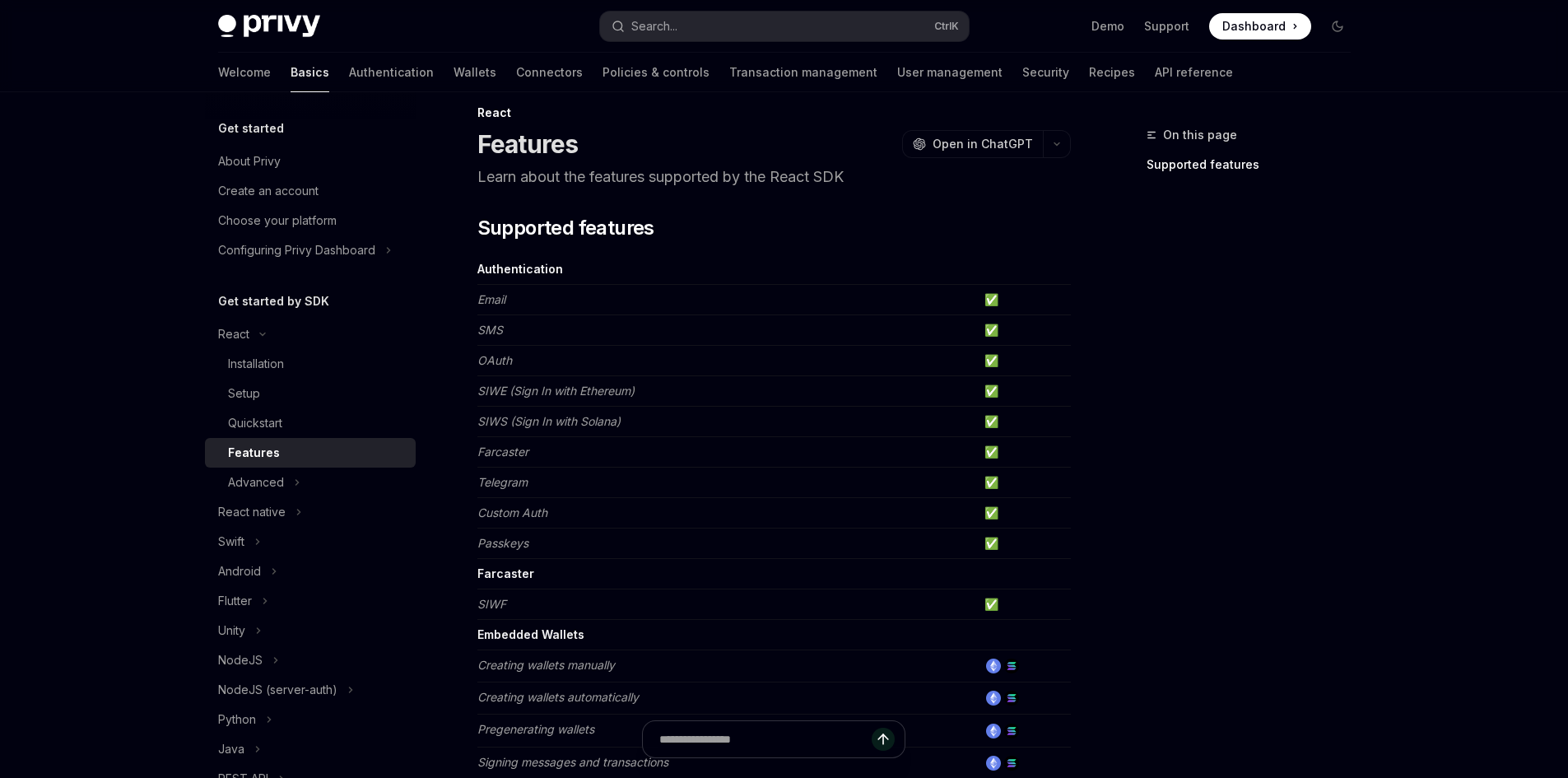
scroll to position [0, 0]
